Goal: Check status: Check status

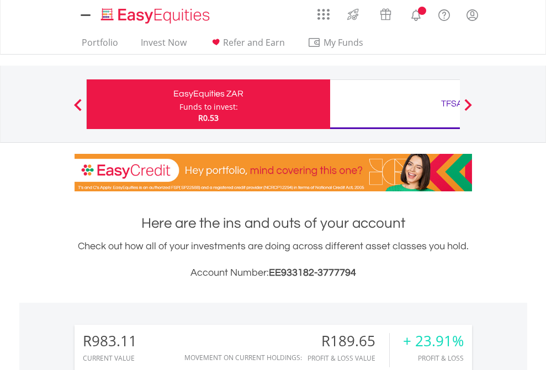
scroll to position [106, 173]
click at [179, 104] on div "Funds to invest:" at bounding box center [208, 107] width 58 height 11
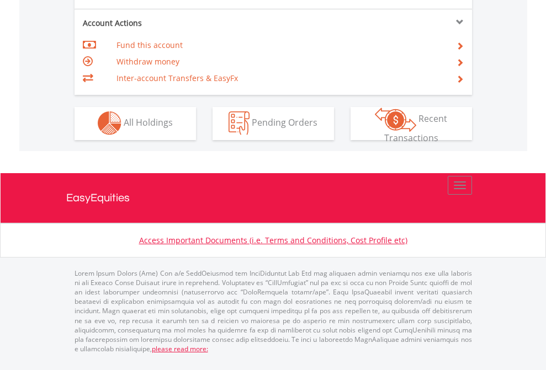
scroll to position [1032, 0]
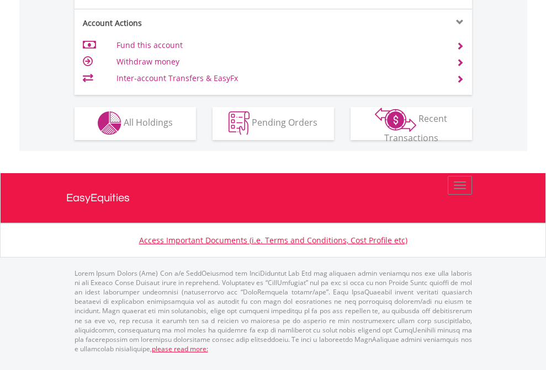
scroll to position [1032, 0]
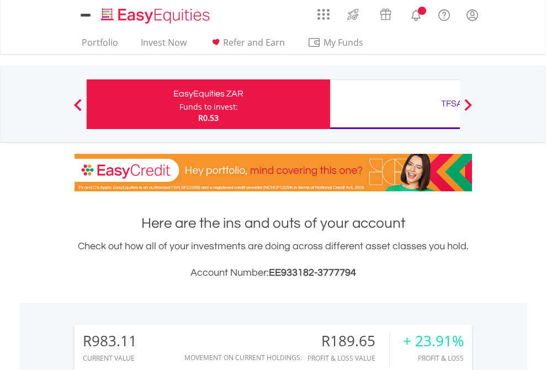
scroll to position [106, 173]
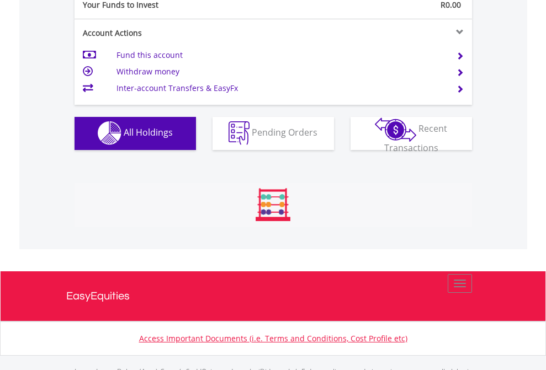
scroll to position [1092, 0]
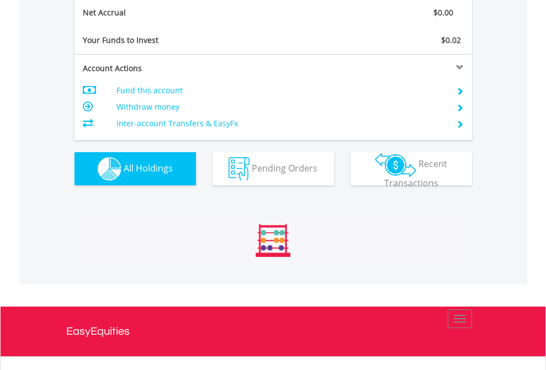
scroll to position [106, 173]
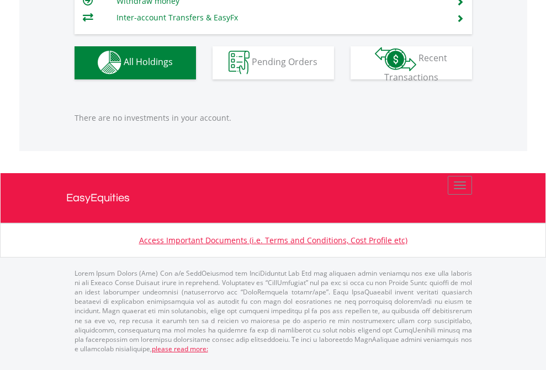
scroll to position [106, 173]
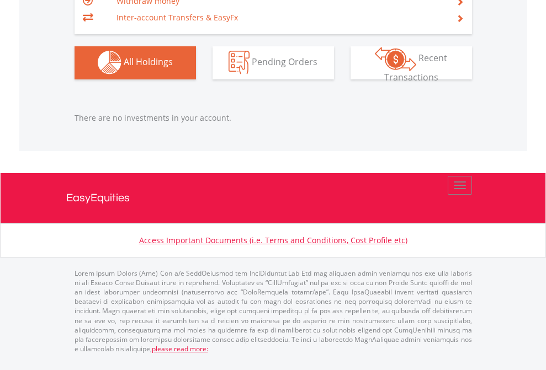
scroll to position [106, 173]
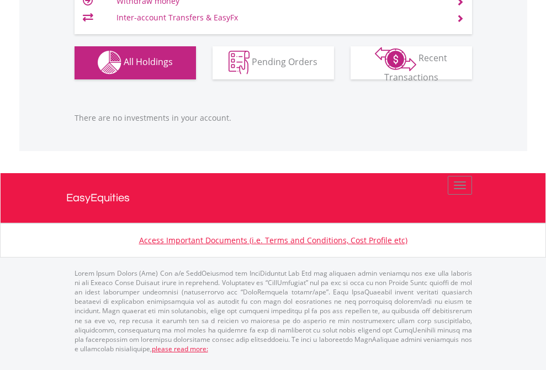
scroll to position [106, 173]
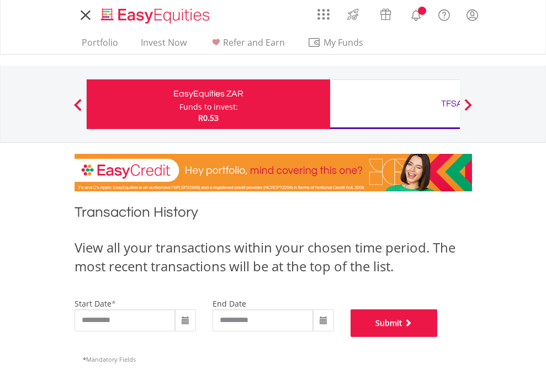
click at [438, 337] on button "Submit" at bounding box center [393, 324] width 87 height 28
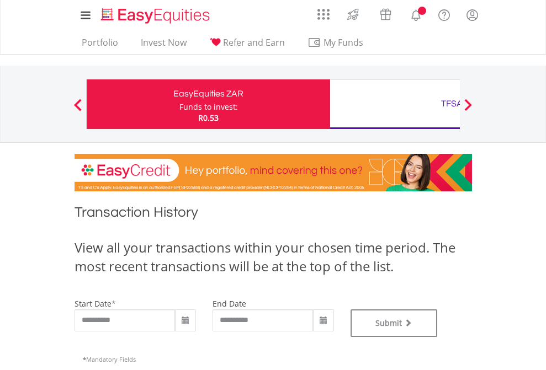
click at [394, 104] on div "TFSA" at bounding box center [452, 103] width 230 height 15
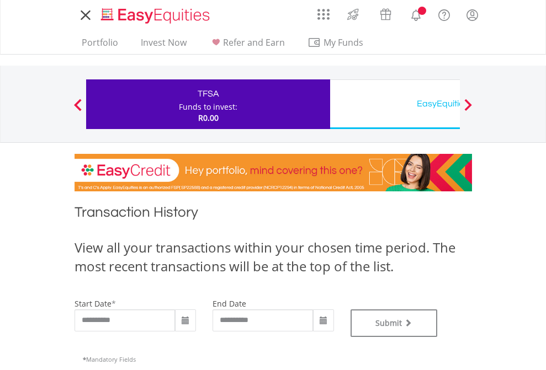
type input "**********"
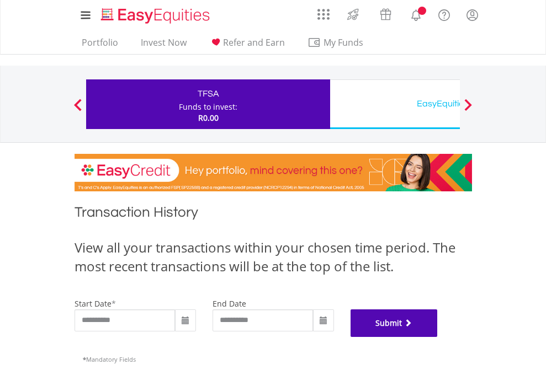
click at [438, 337] on button "Submit" at bounding box center [393, 324] width 87 height 28
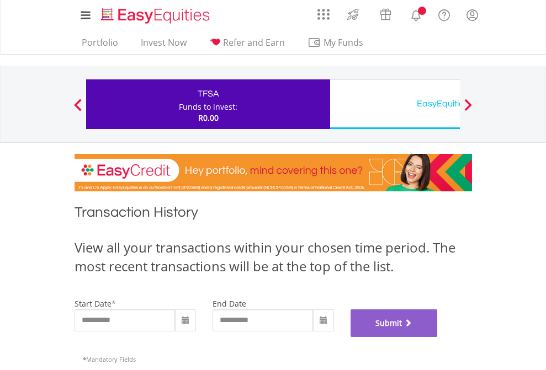
scroll to position [447, 0]
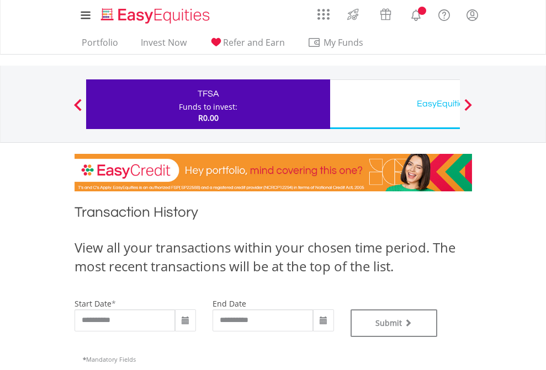
click at [394, 104] on div "EasyEquities USD" at bounding box center [452, 103] width 230 height 15
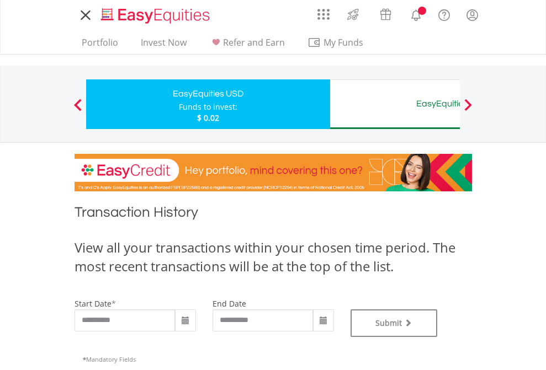
type input "**********"
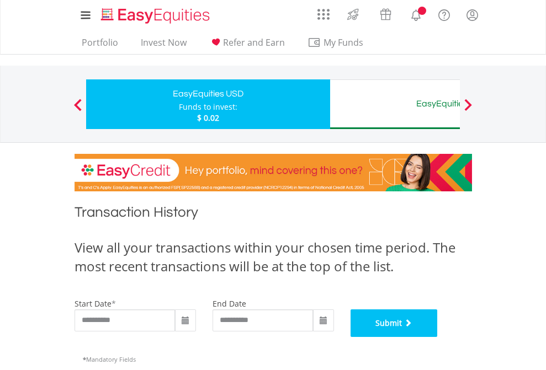
click at [438, 337] on button "Submit" at bounding box center [393, 324] width 87 height 28
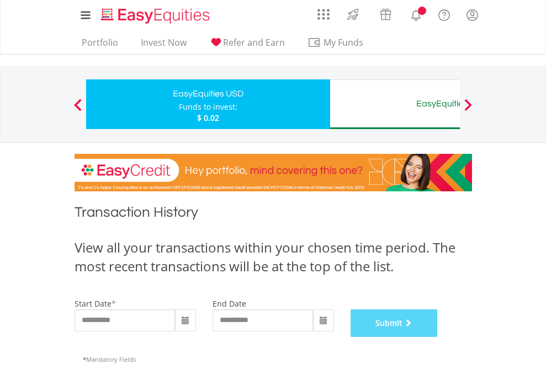
scroll to position [447, 0]
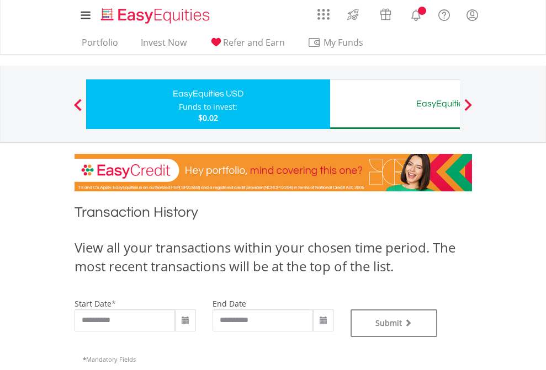
click at [394, 104] on div "EasyEquities AUD" at bounding box center [452, 103] width 230 height 15
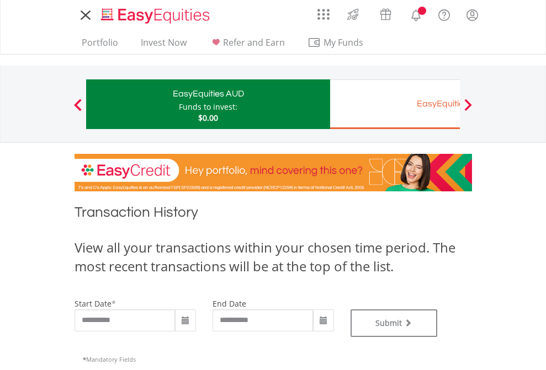
type input "**********"
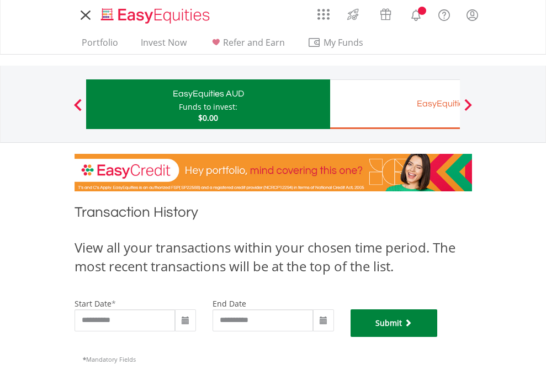
click at [438, 337] on button "Submit" at bounding box center [393, 324] width 87 height 28
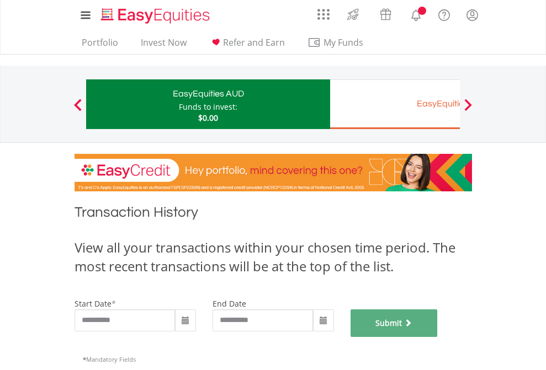
scroll to position [447, 0]
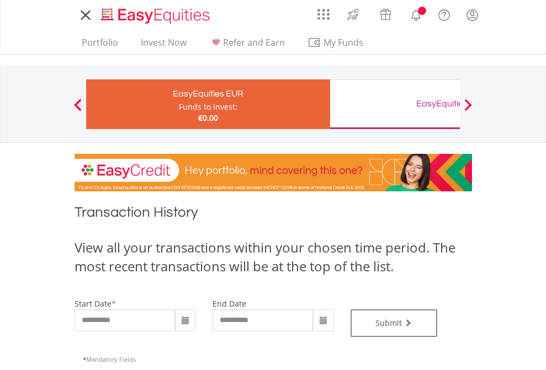
type input "**********"
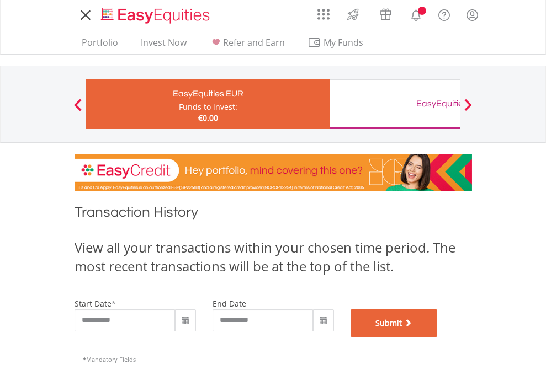
click at [438, 337] on button "Submit" at bounding box center [393, 324] width 87 height 28
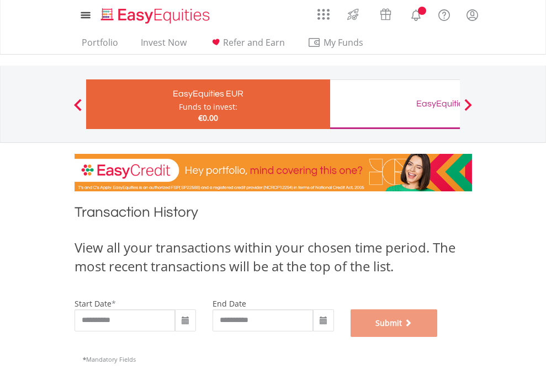
scroll to position [447, 0]
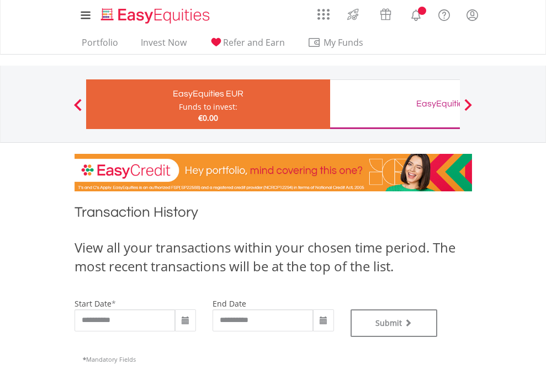
click at [394, 104] on div "EasyEquities GBP" at bounding box center [452, 103] width 230 height 15
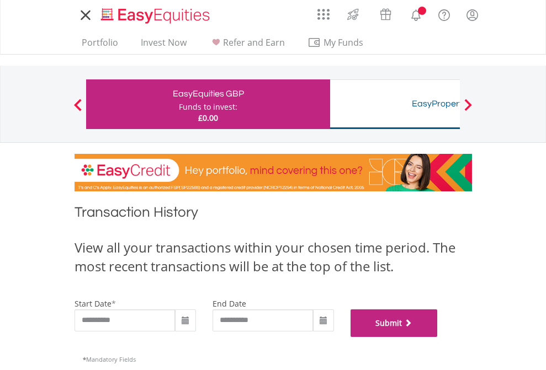
click at [438, 337] on button "Submit" at bounding box center [393, 324] width 87 height 28
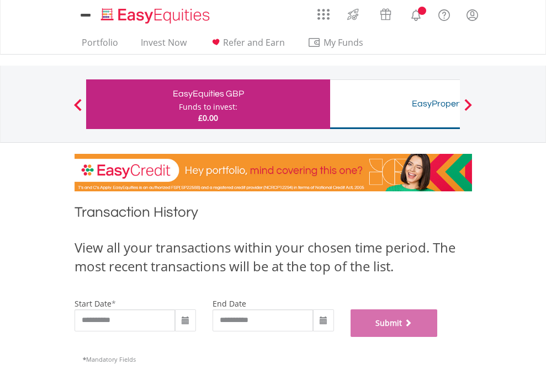
scroll to position [447, 0]
